Goal: Complete application form

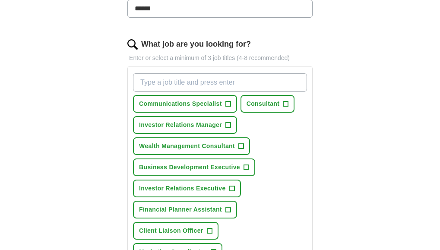
scroll to position [263, 0]
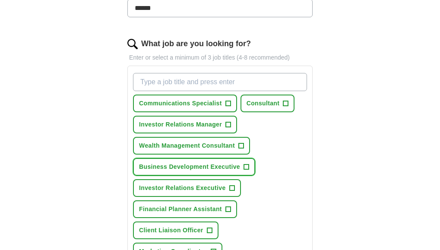
click at [244, 164] on span "+" at bounding box center [246, 167] width 5 height 7
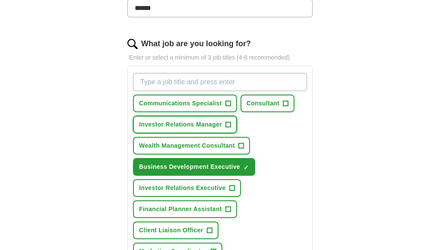
click at [226, 121] on span "+" at bounding box center [228, 124] width 5 height 7
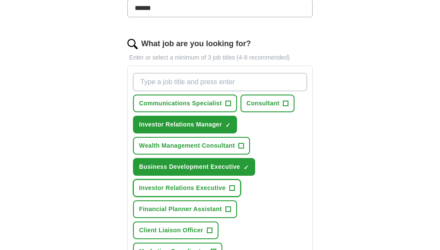
click at [235, 185] on span "+" at bounding box center [231, 188] width 5 height 7
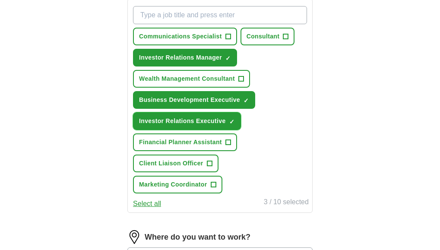
scroll to position [330, 0]
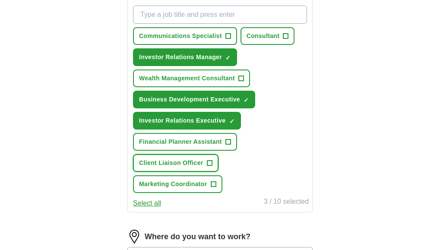
click at [212, 160] on span "+" at bounding box center [209, 163] width 5 height 7
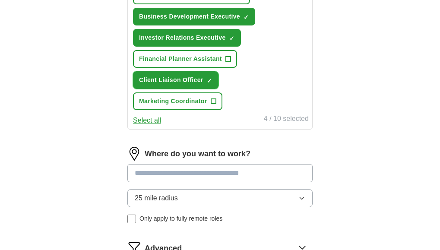
scroll to position [414, 0]
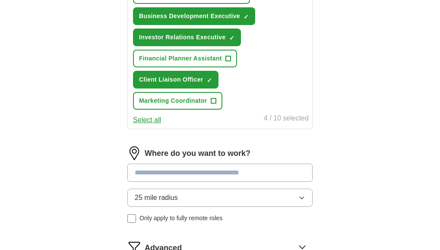
click at [271, 164] on input at bounding box center [219, 173] width 185 height 18
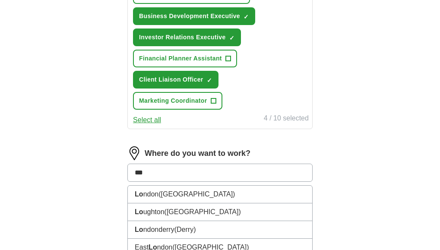
type input "****"
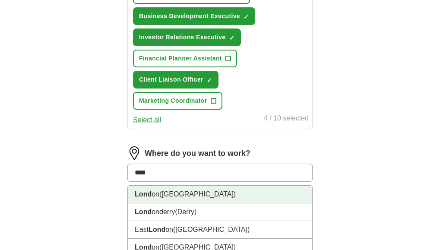
click at [186, 186] on li "Lond on ([GEOGRAPHIC_DATA])" at bounding box center [220, 195] width 185 height 18
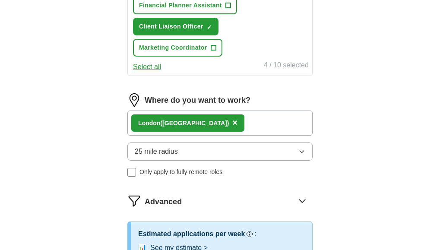
scroll to position [467, 0]
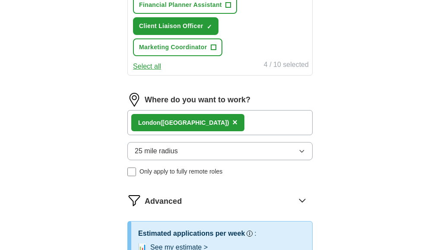
click at [306, 148] on icon "button" at bounding box center [302, 151] width 7 height 7
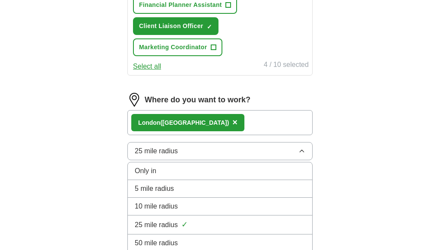
click at [258, 201] on div "10 mile radius" at bounding box center [220, 206] width 171 height 10
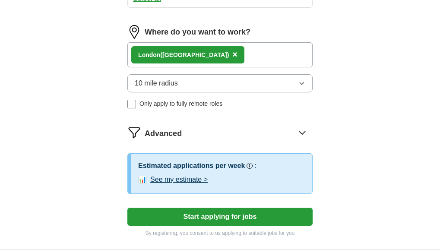
scroll to position [552, 0]
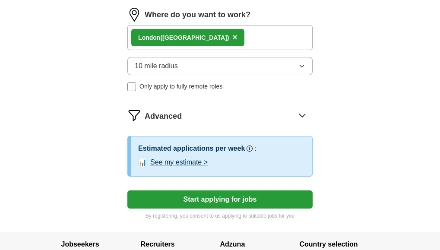
click at [150, 157] on button "See my estimate >" at bounding box center [178, 162] width 57 height 10
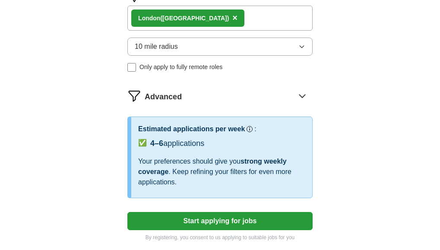
scroll to position [587, 0]
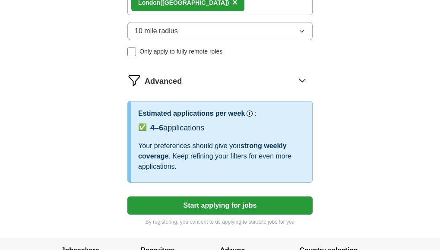
click at [207, 197] on button "Start applying for jobs" at bounding box center [219, 206] width 185 height 18
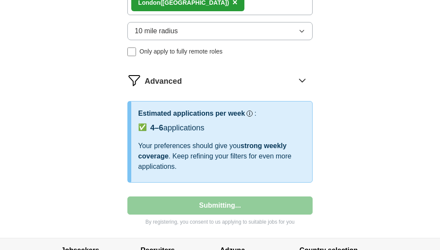
select select "**"
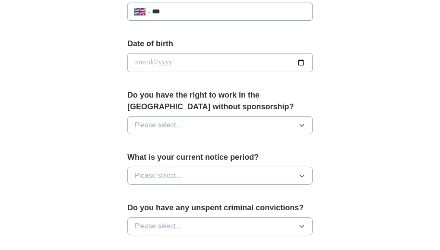
scroll to position [389, 0]
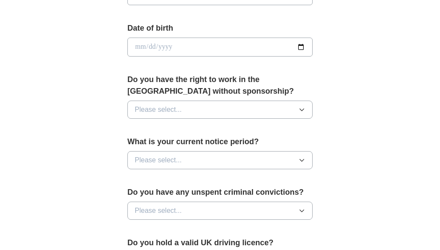
click at [299, 110] on icon "button" at bounding box center [302, 109] width 7 height 7
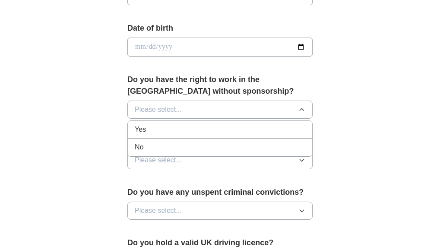
click at [241, 128] on div "Yes" at bounding box center [220, 129] width 171 height 10
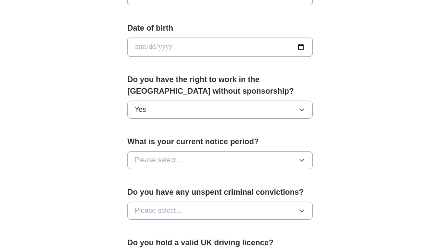
click at [299, 159] on icon "button" at bounding box center [302, 160] width 7 height 7
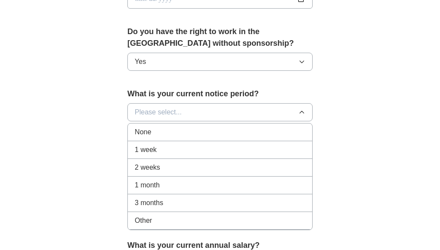
scroll to position [437, 0]
click at [211, 187] on div "1 month" at bounding box center [220, 185] width 171 height 10
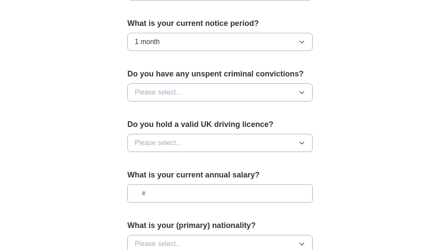
scroll to position [507, 0]
click at [299, 96] on icon "button" at bounding box center [302, 92] width 7 height 7
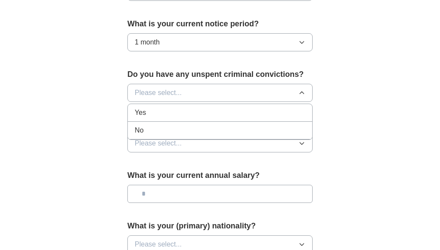
click at [200, 136] on div "No" at bounding box center [220, 130] width 171 height 10
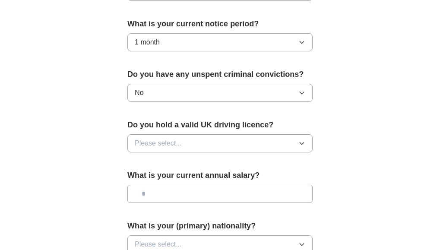
click at [299, 147] on icon "button" at bounding box center [302, 143] width 7 height 7
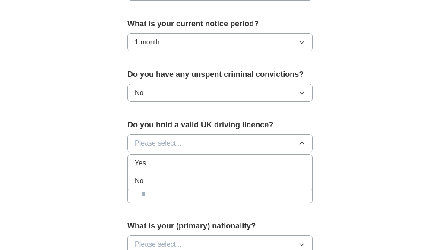
click at [206, 186] on div "No" at bounding box center [220, 181] width 171 height 10
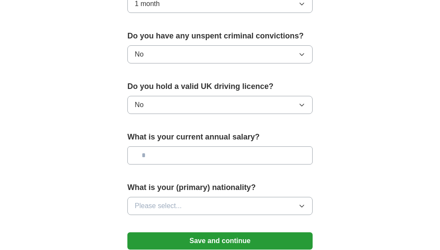
scroll to position [571, 0]
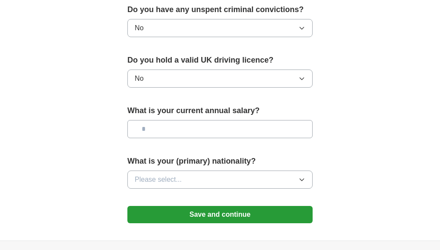
click at [260, 138] on input "text" at bounding box center [219, 129] width 185 height 18
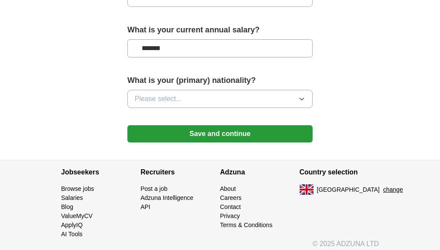
scroll to position [670, 0]
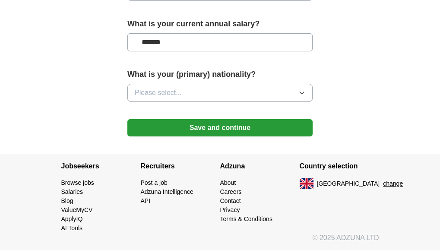
type input "*******"
click at [299, 94] on icon "button" at bounding box center [302, 92] width 7 height 7
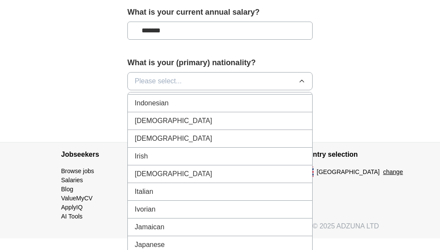
scroll to position [1434, 0]
click at [192, 161] on div "Irish" at bounding box center [220, 156] width 171 height 10
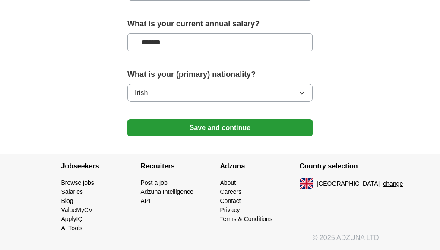
click at [227, 123] on button "Save and continue" at bounding box center [219, 127] width 185 height 17
